Goal: Task Accomplishment & Management: Use online tool/utility

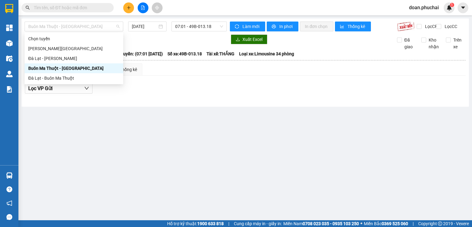
click at [106, 28] on span "Buôn Ma Thuột - [GEOGRAPHIC_DATA]" at bounding box center [73, 26] width 91 height 9
click at [72, 58] on div "Đà Lạt - [PERSON_NAME]" at bounding box center [73, 58] width 91 height 7
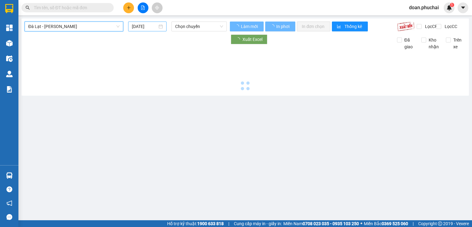
click at [142, 26] on input "[DATE]" at bounding box center [144, 26] width 25 height 7
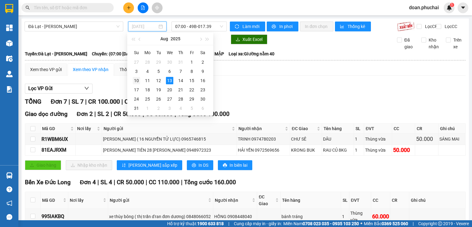
click at [135, 82] on div "10" at bounding box center [136, 80] width 7 height 7
type input "[DATE]"
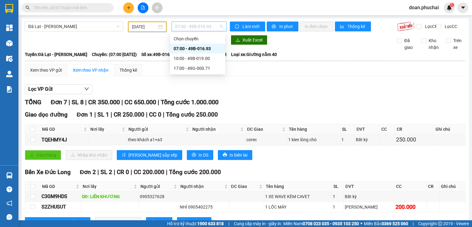
click at [198, 26] on span "07:00 - 49B-016.93" at bounding box center [199, 26] width 48 height 9
click at [205, 69] on div "17:00 - 49G-000.71" at bounding box center [198, 68] width 48 height 7
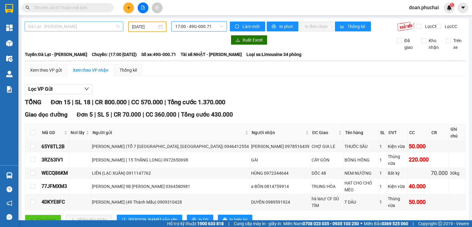
click at [92, 29] on span "Đà Lạt - [PERSON_NAME]" at bounding box center [73, 26] width 91 height 9
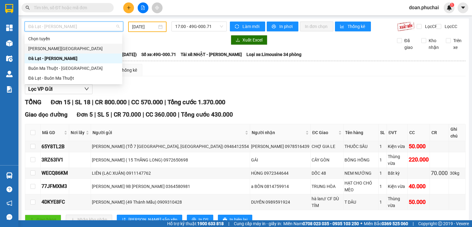
click at [65, 51] on div "[PERSON_NAME][GEOGRAPHIC_DATA]" at bounding box center [73, 48] width 90 height 7
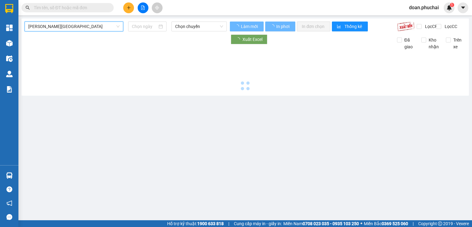
click at [145, 26] on input at bounding box center [144, 26] width 25 height 7
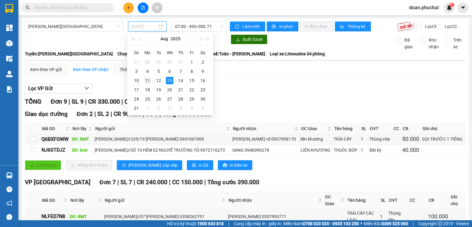
click at [152, 82] on td "11" at bounding box center [147, 80] width 11 height 9
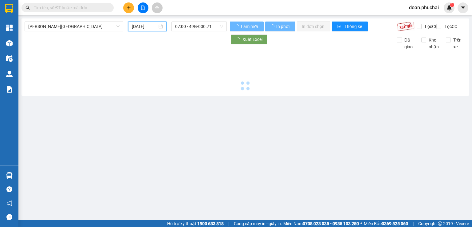
type input "[DATE]"
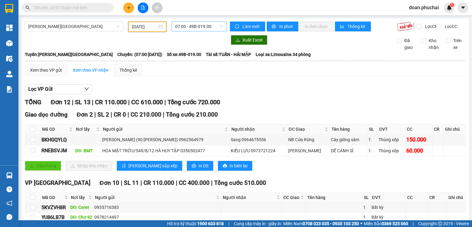
click at [189, 29] on span "07:00 - 49B-019.00" at bounding box center [199, 26] width 48 height 9
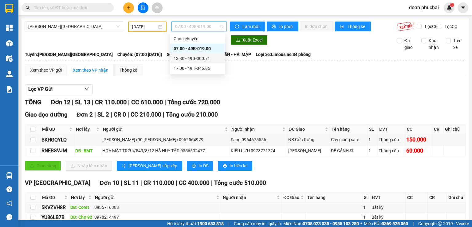
click at [195, 57] on div "13:30 - 49G-000.71" at bounding box center [198, 58] width 48 height 7
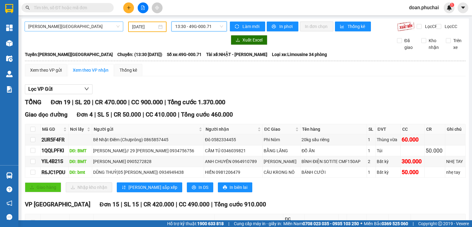
click at [83, 24] on span "[PERSON_NAME][GEOGRAPHIC_DATA]" at bounding box center [73, 26] width 91 height 9
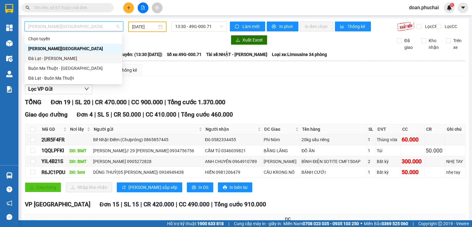
click at [64, 57] on div "Đà Lạt - [PERSON_NAME]" at bounding box center [73, 58] width 90 height 7
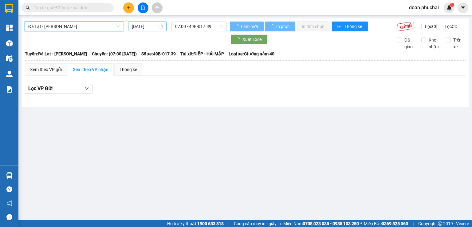
click at [136, 28] on input "[DATE]" at bounding box center [144, 26] width 25 height 7
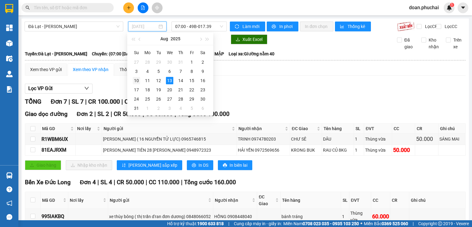
click at [137, 79] on div "10" at bounding box center [136, 80] width 7 height 7
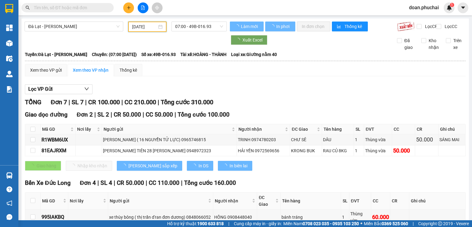
type input "[DATE]"
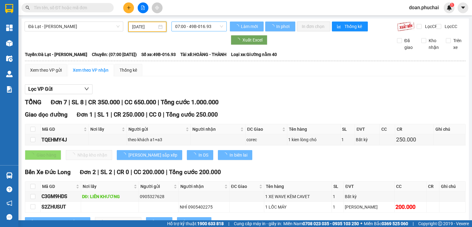
click at [192, 28] on span "07:00 - 49B-016.93" at bounding box center [199, 26] width 48 height 9
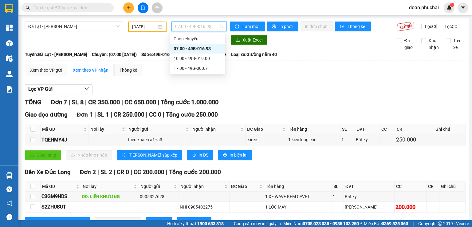
click at [198, 71] on div "17:00 - 49G-000.71" at bounding box center [198, 68] width 48 height 7
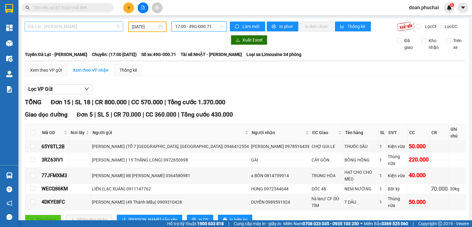
click at [36, 27] on span "Đà Lạt - [PERSON_NAME]" at bounding box center [73, 26] width 91 height 9
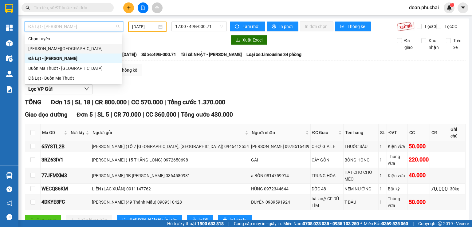
drag, startPoint x: 37, startPoint y: 45, endPoint x: 81, endPoint y: 41, distance: 43.8
click at [37, 45] on div "[PERSON_NAME][GEOGRAPHIC_DATA]" at bounding box center [73, 48] width 90 height 7
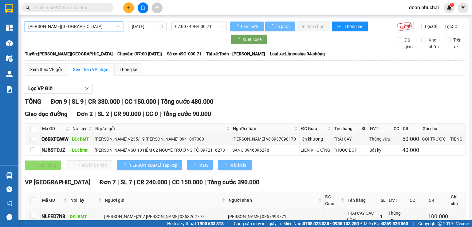
click at [137, 25] on input "[DATE]" at bounding box center [144, 26] width 25 height 7
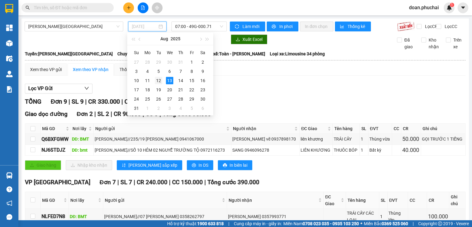
click at [153, 82] on td "12" at bounding box center [158, 80] width 11 height 9
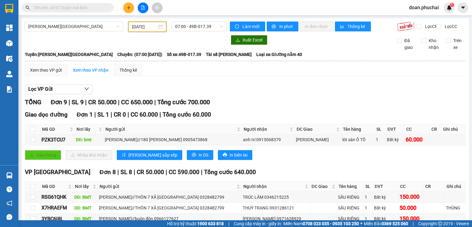
click at [129, 29] on div "[DATE]" at bounding box center [147, 27] width 38 height 10
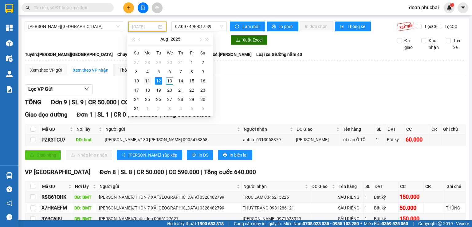
click at [146, 80] on div "11" at bounding box center [147, 80] width 7 height 7
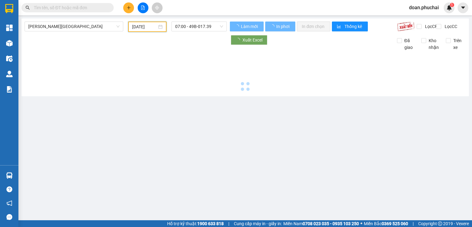
type input "[DATE]"
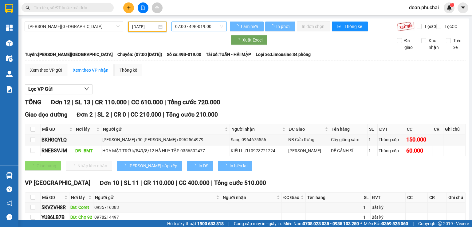
click at [183, 29] on span "07:00 - 49B-019.00" at bounding box center [199, 26] width 48 height 9
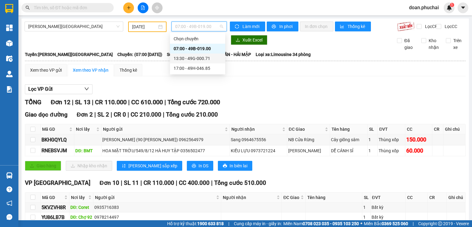
click at [191, 57] on div "13:30 - 49G-000.71" at bounding box center [198, 58] width 48 height 7
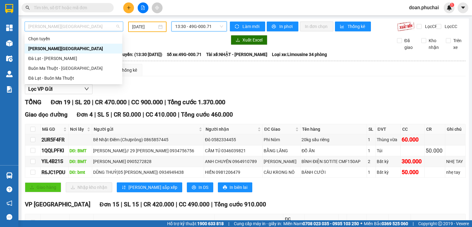
click at [65, 22] on span "[PERSON_NAME][GEOGRAPHIC_DATA]" at bounding box center [73, 26] width 91 height 9
click at [49, 60] on div "Đà Lạt - [PERSON_NAME]" at bounding box center [73, 58] width 90 height 7
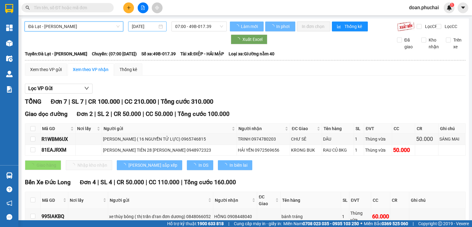
click at [144, 27] on input "[DATE]" at bounding box center [144, 26] width 25 height 7
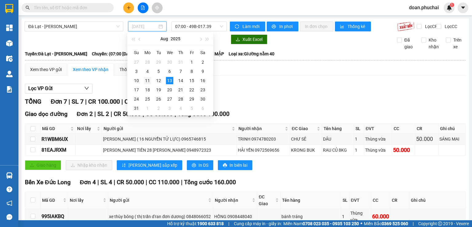
click at [146, 80] on div "11" at bounding box center [147, 80] width 7 height 7
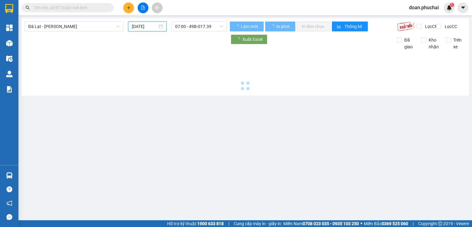
type input "[DATE]"
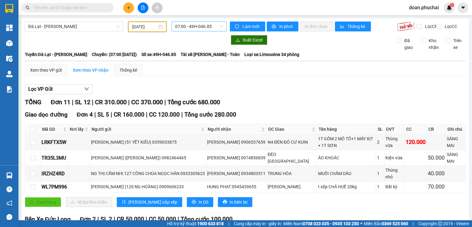
click at [209, 28] on span "07:00 - 49H-046.85" at bounding box center [199, 26] width 48 height 9
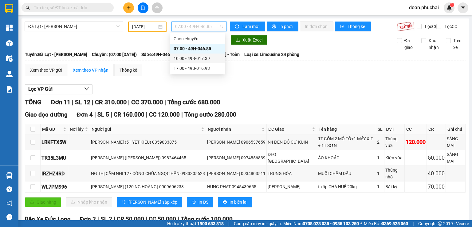
click at [199, 59] on div "10:00 - 49B-017.39" at bounding box center [198, 58] width 48 height 7
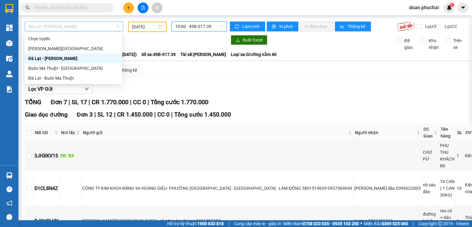
click at [64, 28] on span "Đà Lạt - [PERSON_NAME]" at bounding box center [73, 26] width 91 height 9
click at [53, 51] on div "[PERSON_NAME][GEOGRAPHIC_DATA]" at bounding box center [73, 48] width 90 height 7
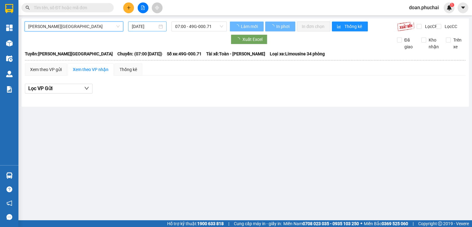
click at [150, 27] on input "[DATE]" at bounding box center [144, 26] width 25 height 7
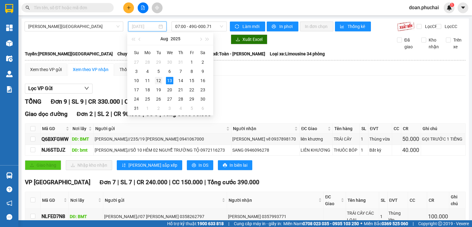
click at [160, 80] on div "12" at bounding box center [158, 80] width 7 height 7
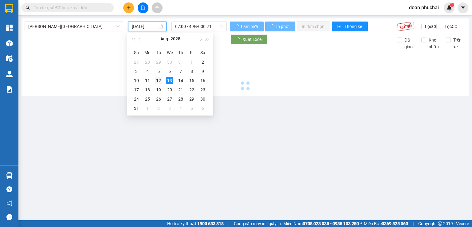
type input "[DATE]"
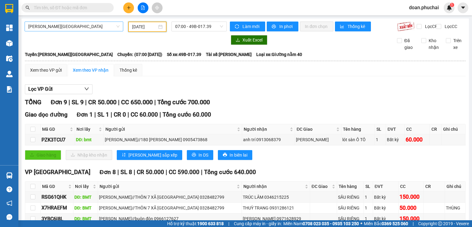
click at [71, 26] on span "[PERSON_NAME][GEOGRAPHIC_DATA]" at bounding box center [73, 26] width 91 height 9
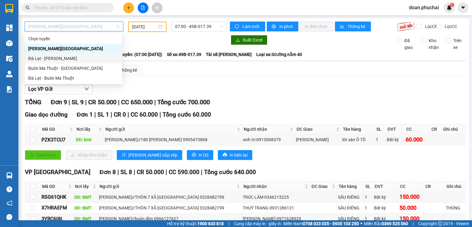
click at [57, 57] on div "Đà Lạt - [PERSON_NAME]" at bounding box center [73, 58] width 90 height 7
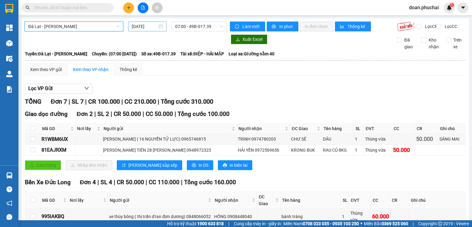
click at [139, 27] on input "[DATE]" at bounding box center [144, 26] width 25 height 7
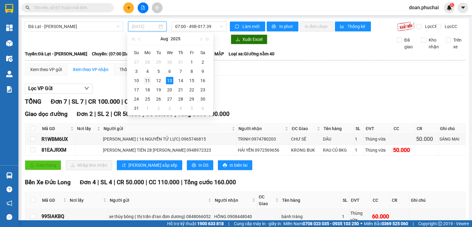
click at [146, 80] on div "11" at bounding box center [147, 80] width 7 height 7
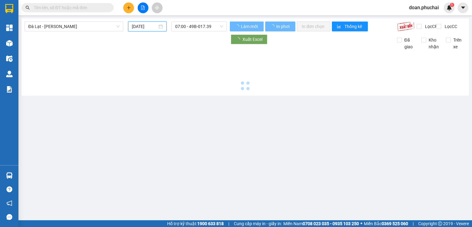
type input "[DATE]"
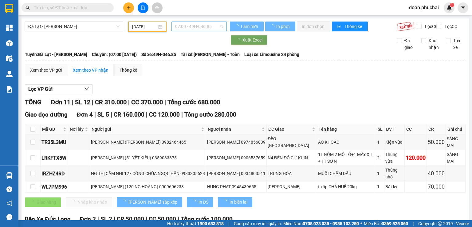
click at [219, 28] on span "07:00 - 49H-046.85" at bounding box center [199, 26] width 48 height 9
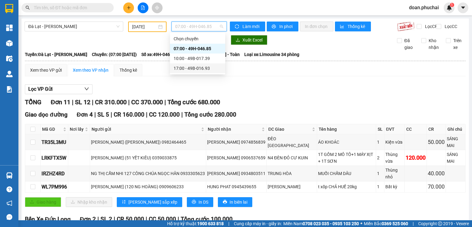
click at [210, 70] on div "17:00 - 49B-016.93" at bounding box center [198, 68] width 48 height 7
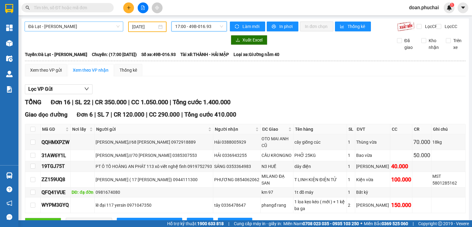
click at [89, 29] on span "Đà Lạt - [PERSON_NAME]" at bounding box center [73, 26] width 91 height 9
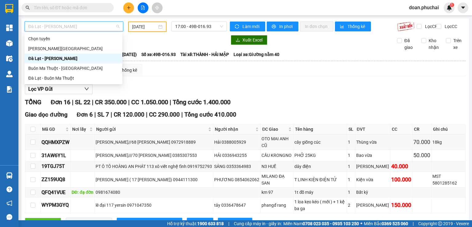
click at [63, 54] on div "Đà Lạt - [PERSON_NAME]" at bounding box center [74, 58] width 98 height 10
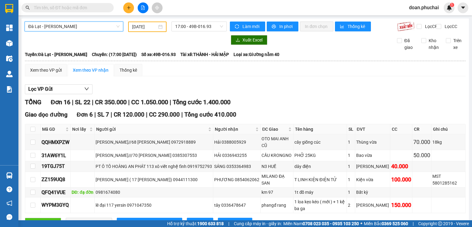
click at [139, 29] on input "[DATE]" at bounding box center [144, 26] width 25 height 7
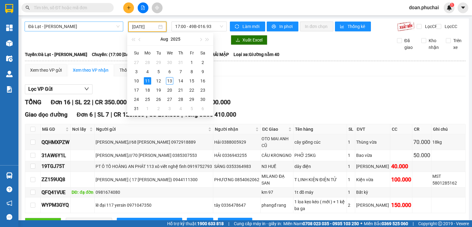
click at [66, 26] on span "Đà Lạt - [PERSON_NAME]" at bounding box center [73, 26] width 91 height 9
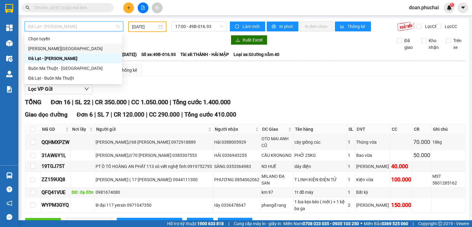
click at [62, 49] on div "[PERSON_NAME][GEOGRAPHIC_DATA]" at bounding box center [73, 48] width 90 height 7
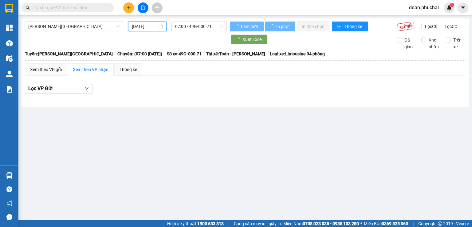
click at [150, 26] on input "[DATE]" at bounding box center [144, 26] width 25 height 7
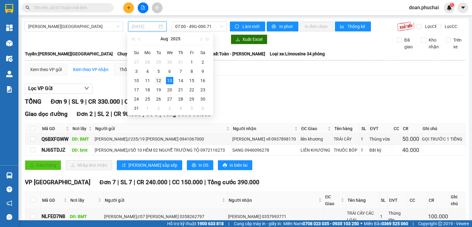
click at [155, 78] on div "12" at bounding box center [158, 80] width 7 height 7
type input "[DATE]"
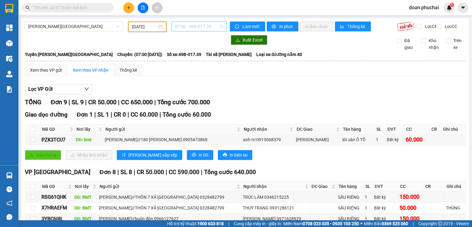
click at [197, 25] on span "07:00 - 49B-017.39" at bounding box center [199, 26] width 48 height 9
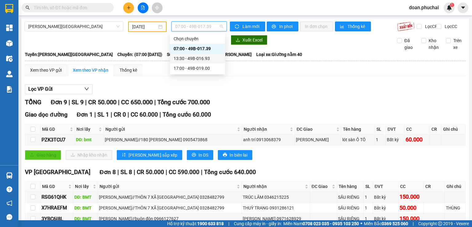
click at [202, 60] on div "13:30 - 49B-016.93" at bounding box center [198, 58] width 48 height 7
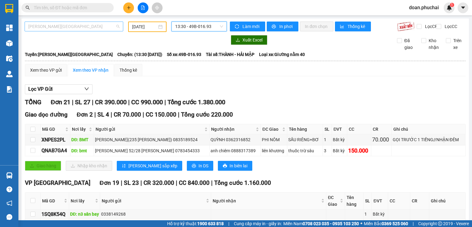
click at [96, 24] on span "[PERSON_NAME][GEOGRAPHIC_DATA]" at bounding box center [73, 26] width 91 height 9
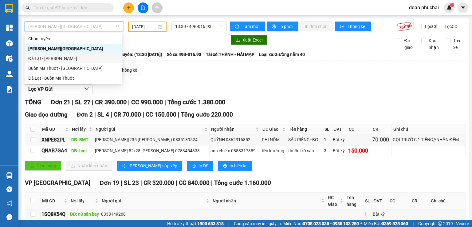
click at [61, 62] on div "Đà Lạt - [PERSON_NAME]" at bounding box center [74, 58] width 98 height 10
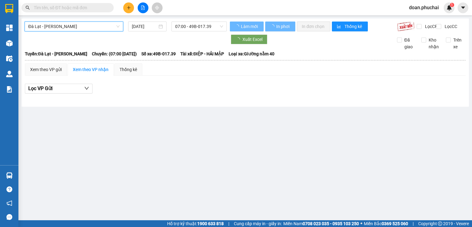
click at [139, 26] on input "[DATE]" at bounding box center [144, 26] width 25 height 7
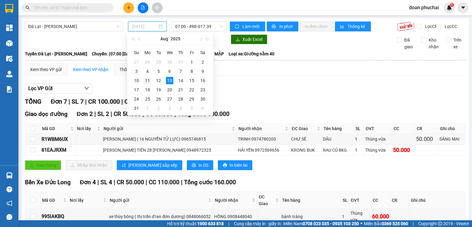
click at [145, 77] on div "11" at bounding box center [147, 80] width 7 height 7
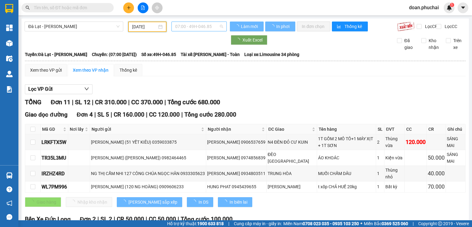
click at [198, 27] on span "07:00 - 49H-046.85" at bounding box center [199, 26] width 48 height 9
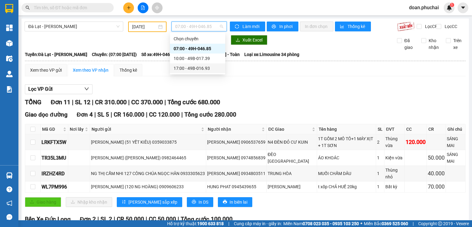
click at [209, 70] on div "17:00 - 49B-016.93" at bounding box center [198, 68] width 48 height 7
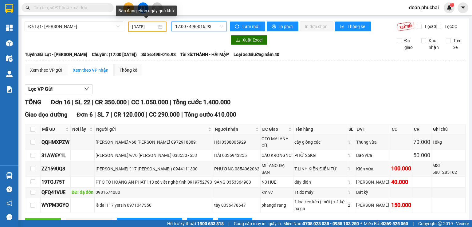
click at [151, 28] on input "[DATE]" at bounding box center [144, 26] width 25 height 7
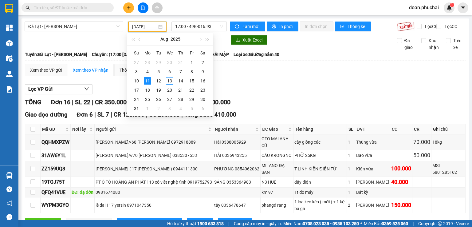
drag, startPoint x: 247, startPoint y: 79, endPoint x: 235, endPoint y: 74, distance: 12.9
click at [242, 76] on div "Xem theo VP gửi Xem theo VP nhận Thống kê" at bounding box center [245, 70] width 441 height 12
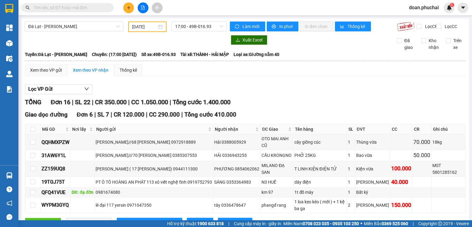
click at [147, 31] on div "[DATE]" at bounding box center [147, 27] width 38 height 10
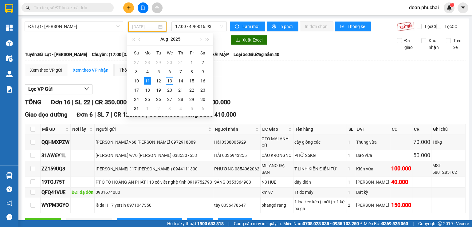
click at [158, 80] on div "12" at bounding box center [158, 80] width 7 height 7
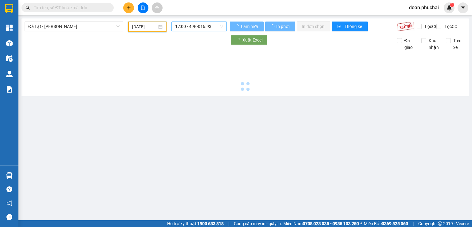
type input "[DATE]"
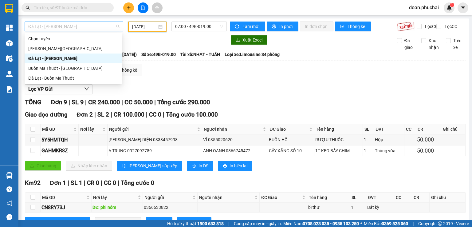
click at [54, 29] on span "Đà Lạt - [PERSON_NAME]" at bounding box center [73, 26] width 91 height 9
click at [49, 48] on div "[PERSON_NAME][GEOGRAPHIC_DATA]" at bounding box center [73, 48] width 90 height 7
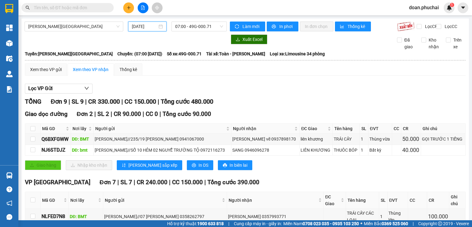
click at [143, 27] on input "[DATE]" at bounding box center [144, 26] width 25 height 7
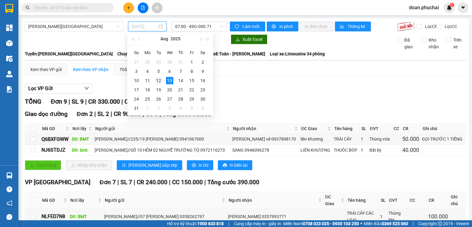
click at [156, 83] on div "12" at bounding box center [158, 80] width 7 height 7
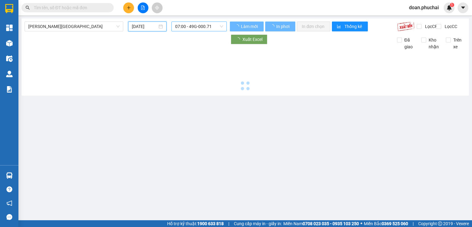
type input "[DATE]"
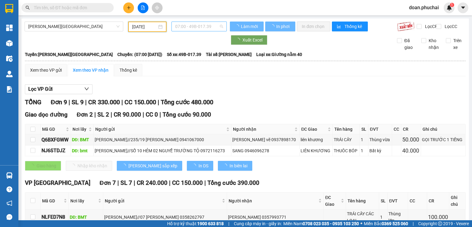
click at [203, 25] on span "07:00 - 49B-017.39" at bounding box center [199, 26] width 48 height 9
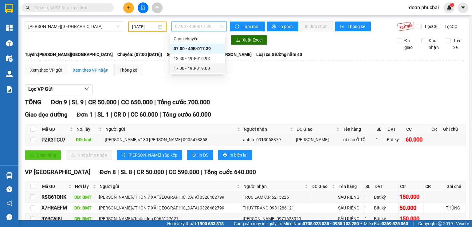
click at [198, 69] on div "17:00 - 49B-019.00" at bounding box center [198, 68] width 48 height 7
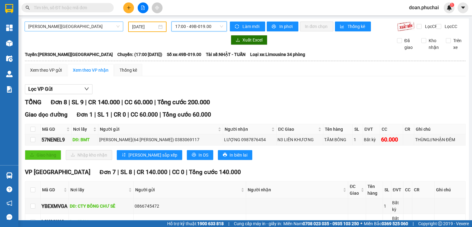
drag, startPoint x: 100, startPoint y: 23, endPoint x: 81, endPoint y: 41, distance: 25.9
click at [100, 23] on span "[PERSON_NAME][GEOGRAPHIC_DATA]" at bounding box center [73, 26] width 91 height 9
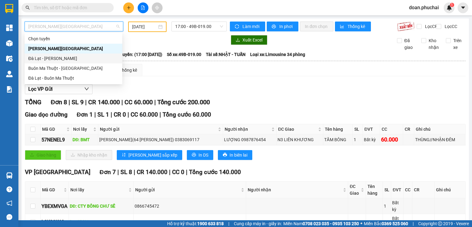
click at [69, 59] on div "Đà Lạt - [PERSON_NAME]" at bounding box center [73, 58] width 90 height 7
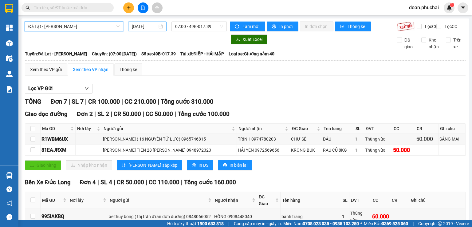
click at [150, 29] on input "[DATE]" at bounding box center [144, 26] width 25 height 7
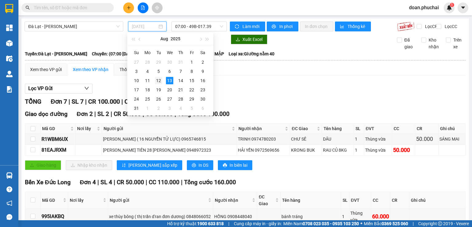
click at [155, 82] on div "12" at bounding box center [158, 80] width 7 height 7
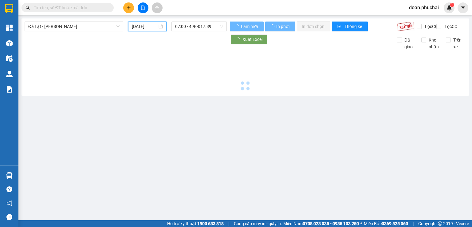
type input "[DATE]"
